Goal: Check status: Check status

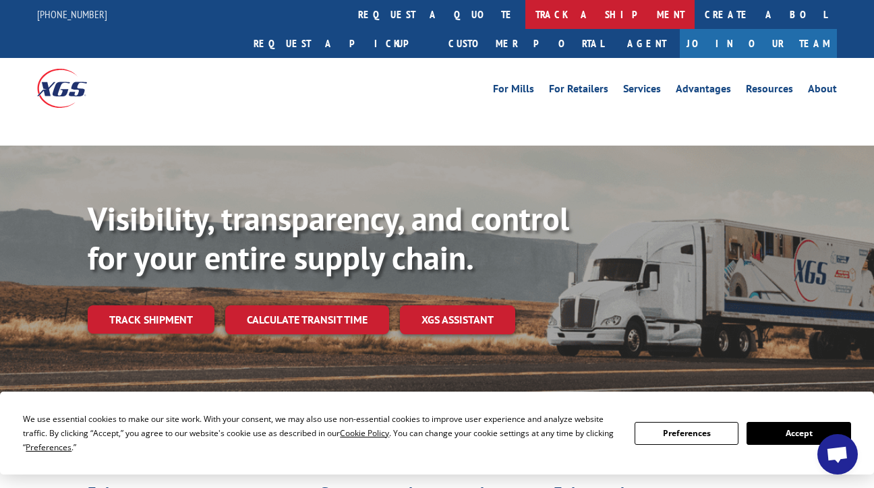
click at [525, 19] on link "track a shipment" at bounding box center [609, 14] width 169 height 29
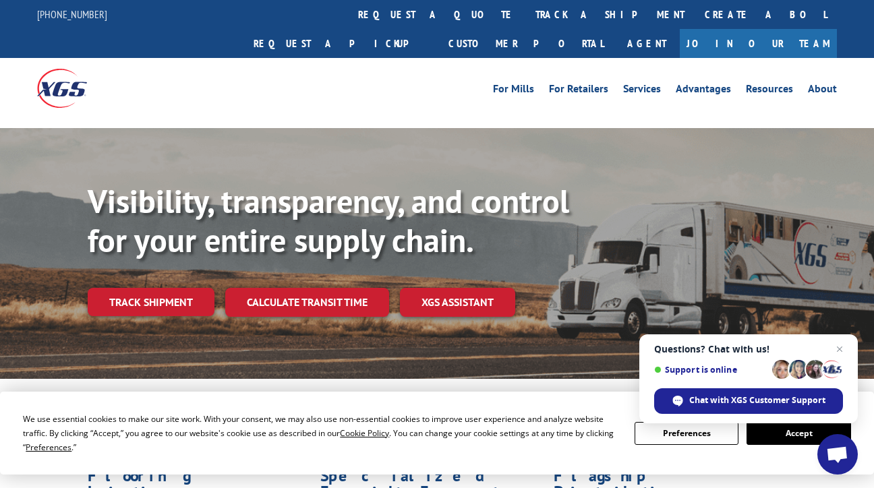
click at [777, 431] on button "Accept" at bounding box center [799, 433] width 104 height 23
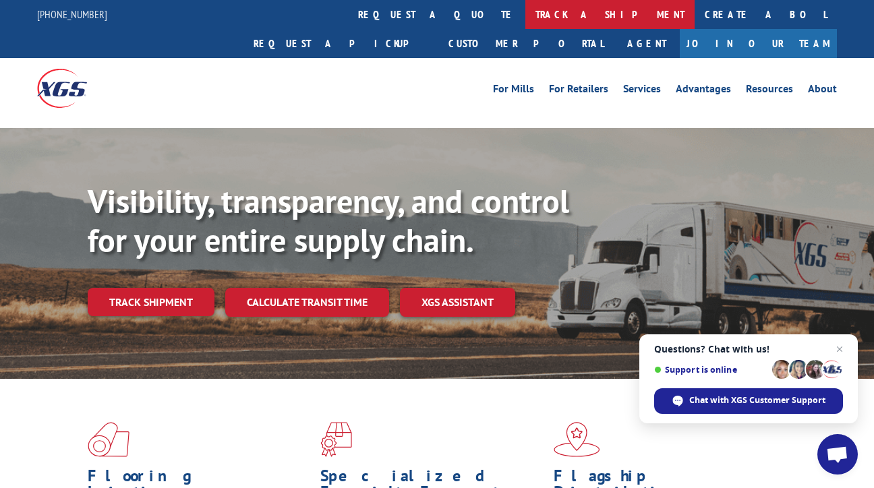
click at [525, 8] on link "track a shipment" at bounding box center [609, 14] width 169 height 29
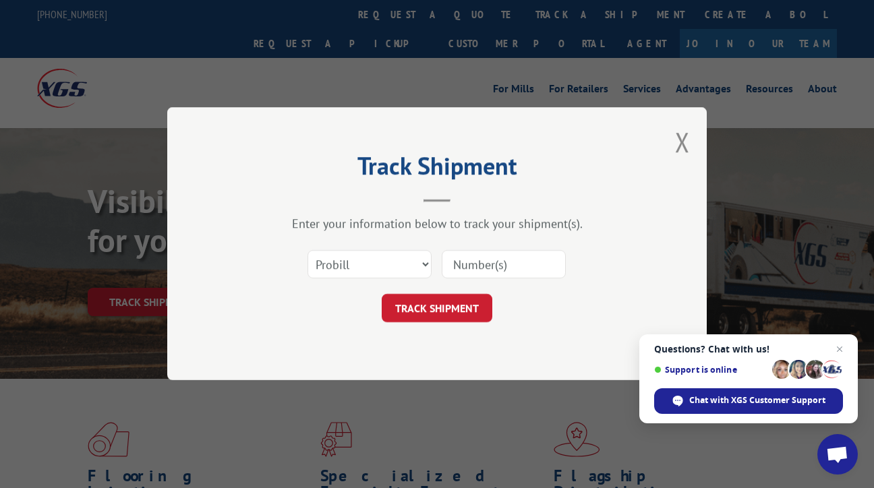
click at [483, 270] on input at bounding box center [504, 265] width 124 height 28
paste input "17638353"
type input "17638353"
click at [431, 310] on button "TRACK SHIPMENT" at bounding box center [437, 309] width 111 height 28
